Goal: Task Accomplishment & Management: Use online tool/utility

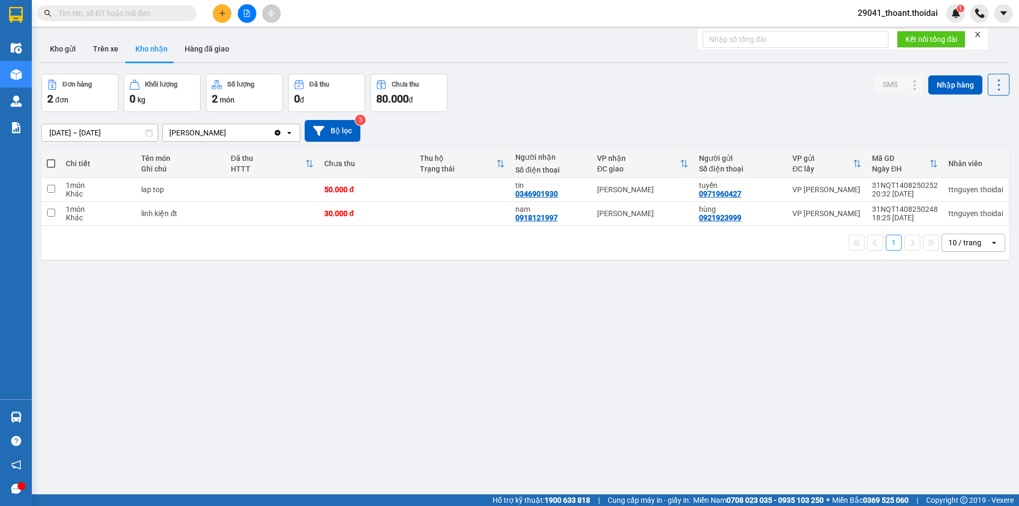
click at [105, 10] on input "text" at bounding box center [120, 13] width 125 height 12
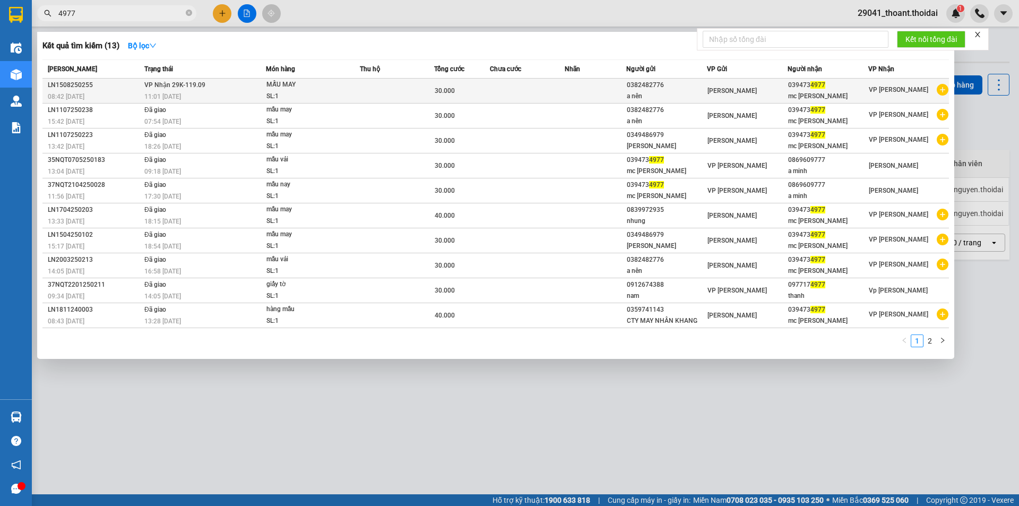
type input "4977"
click at [390, 94] on td at bounding box center [397, 91] width 74 height 25
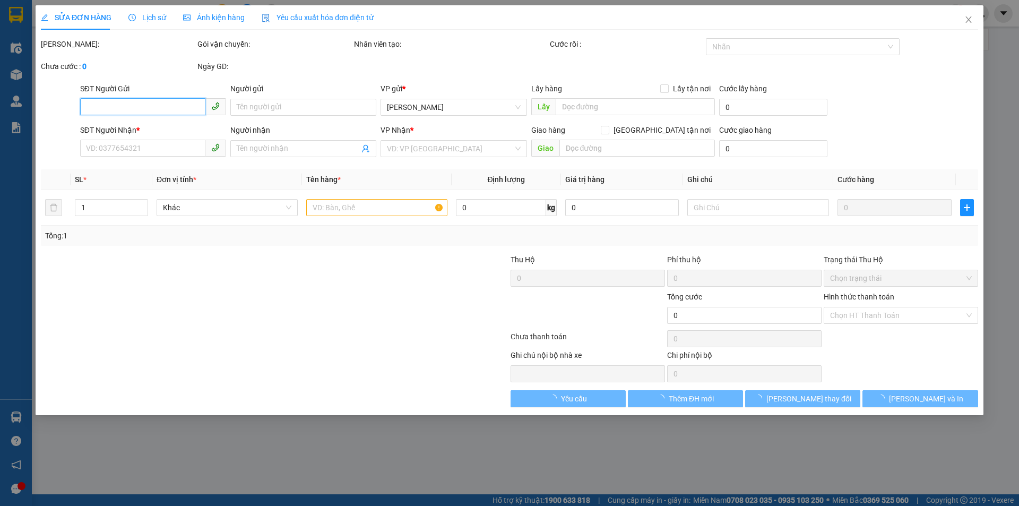
type input "0382482776"
type input "a nên"
type input "0394734977"
type input "mc [PERSON_NAME]"
type input "30.000"
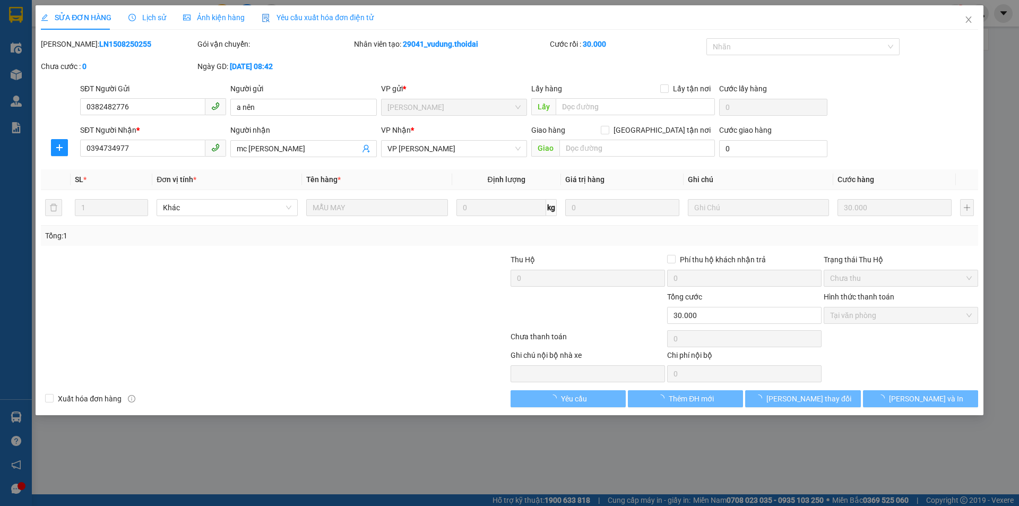
click at [161, 19] on span "Lịch sử" at bounding box center [147, 17] width 38 height 8
